Goal: Task Accomplishment & Management: Manage account settings

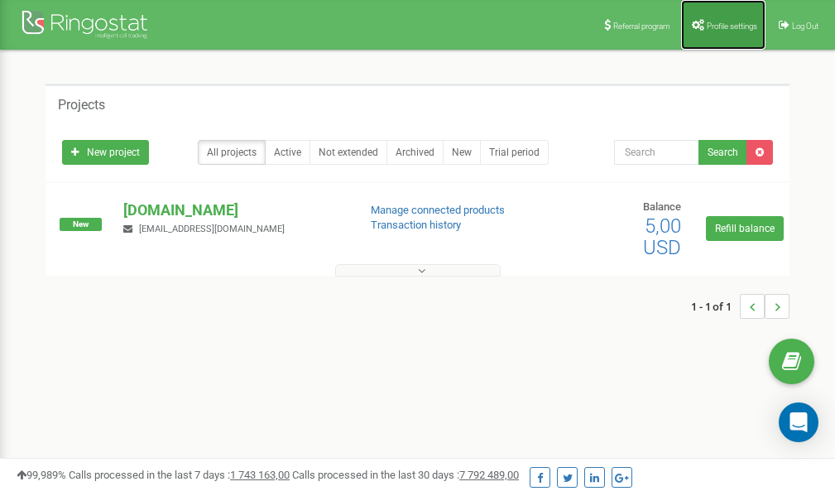
click at [712, 31] on link "Profile settings" at bounding box center [723, 25] width 84 height 50
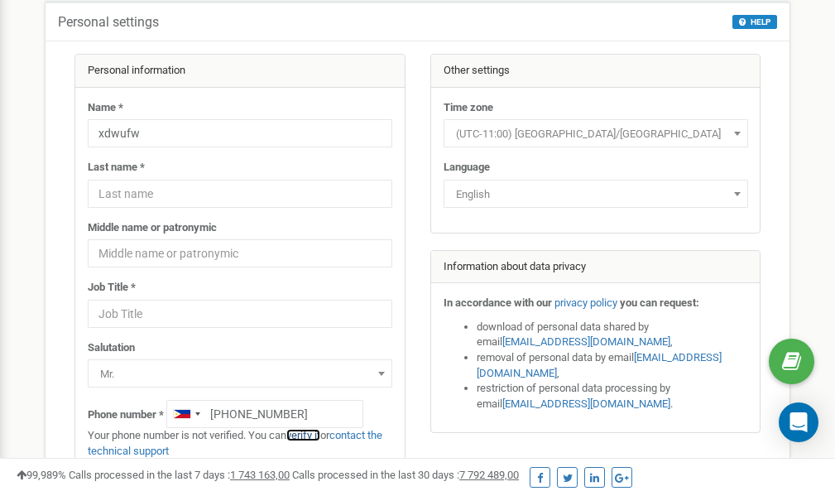
click at [309, 434] on link "verify it" at bounding box center [303, 435] width 34 height 12
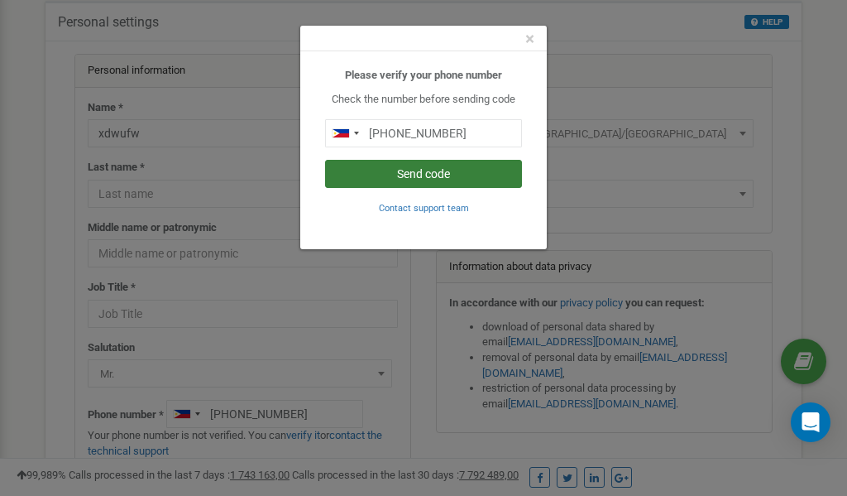
click at [441, 174] on button "Send code" at bounding box center [423, 174] width 197 height 28
